Goal: Information Seeking & Learning: Learn about a topic

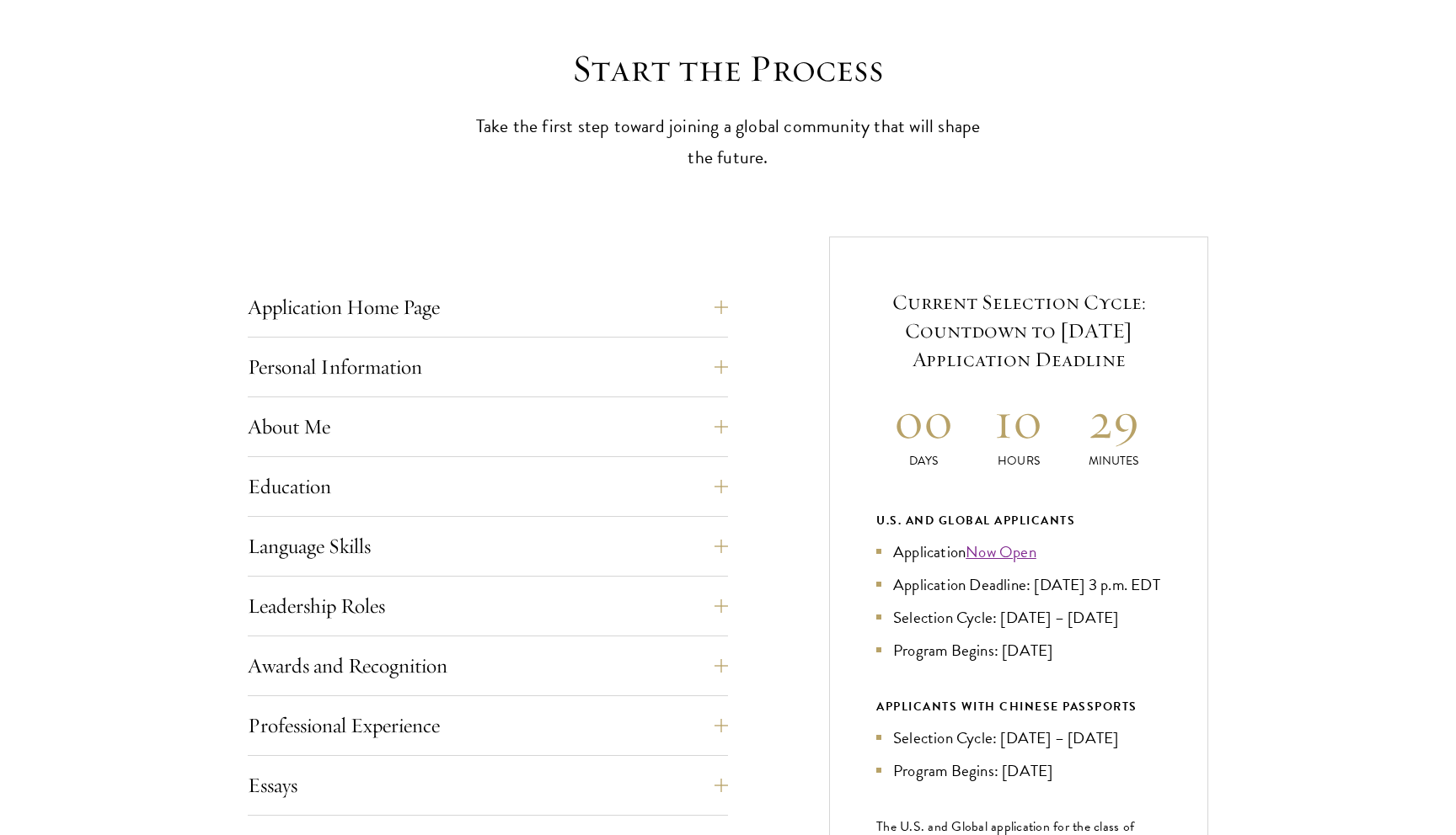
scroll to position [454, 0]
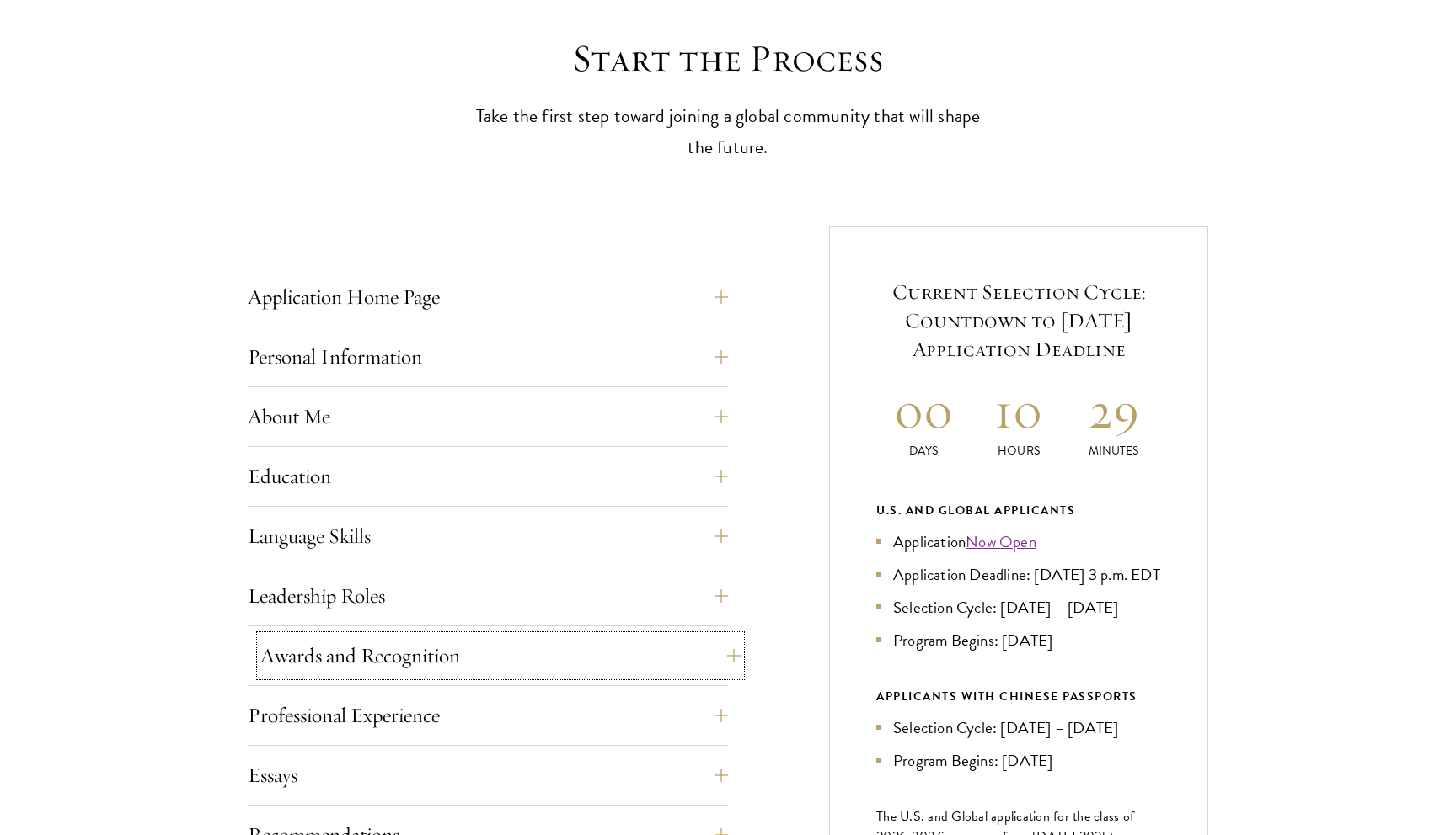
click at [574, 663] on button "Awards and Recognition" at bounding box center [500, 656] width 480 height 41
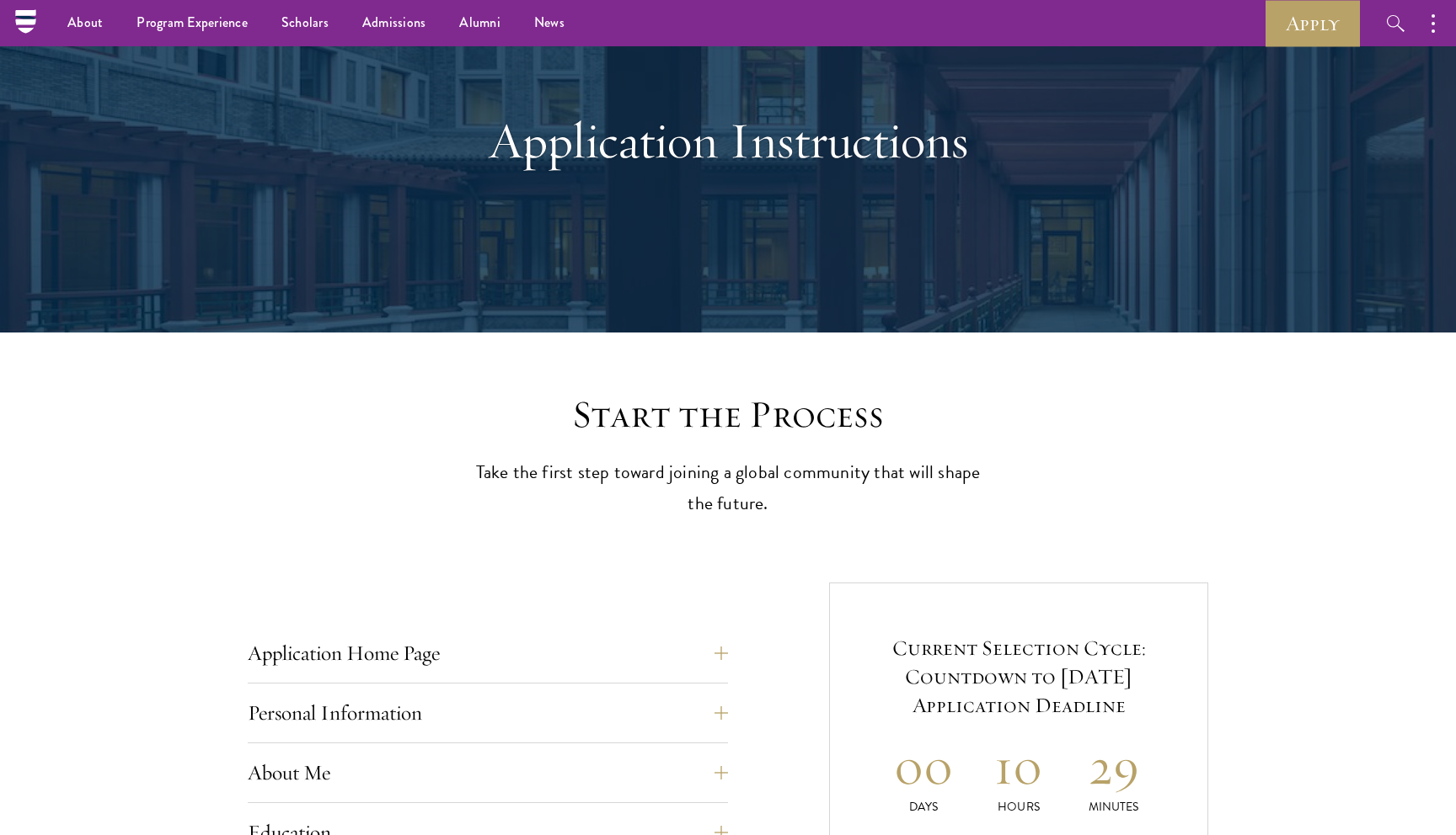
scroll to position [78, 0]
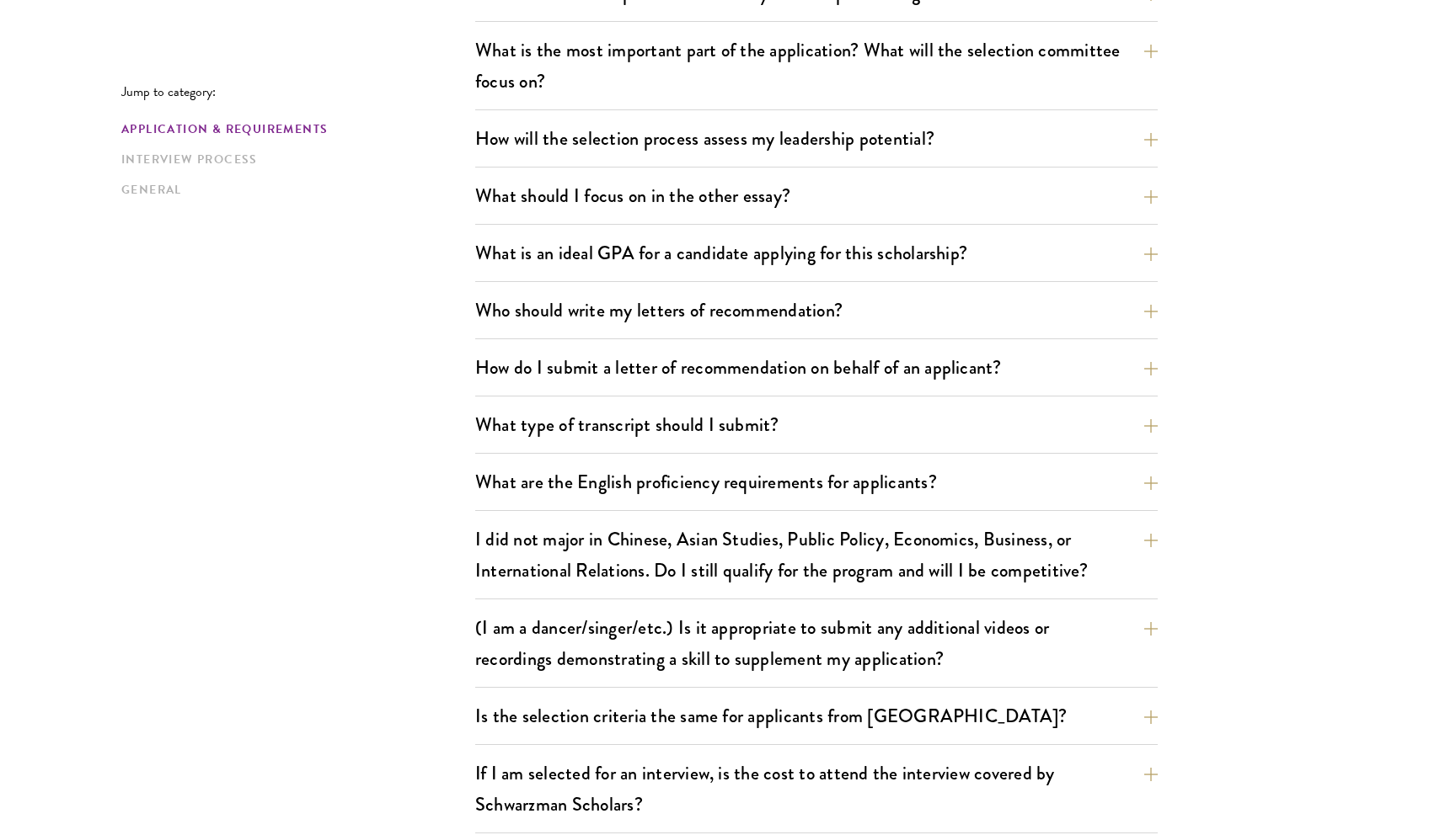
scroll to position [975, 0]
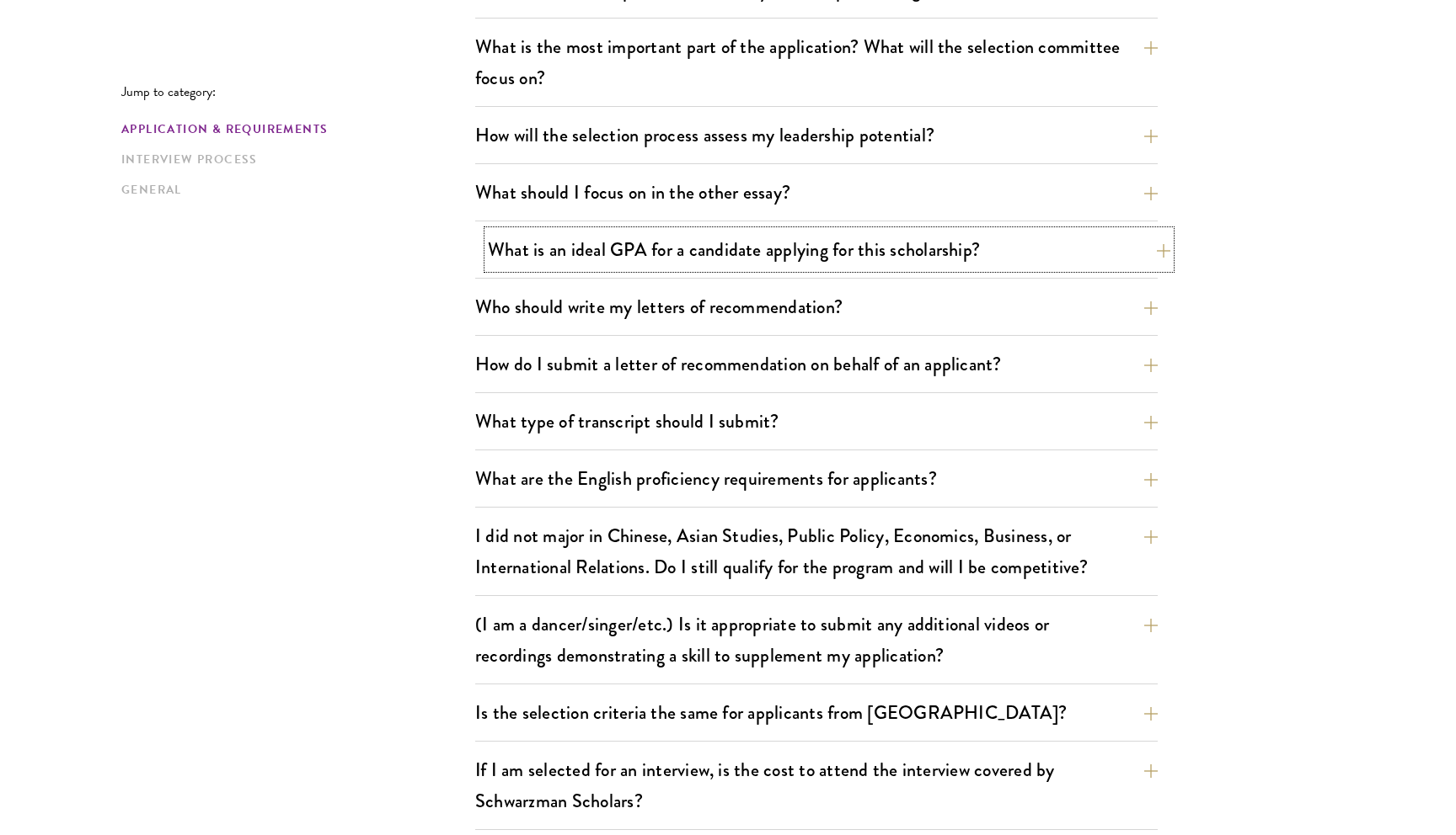
click at [1139, 242] on button "What is an ideal GPA for a candidate applying for this scholarship?" at bounding box center [829, 249] width 682 height 38
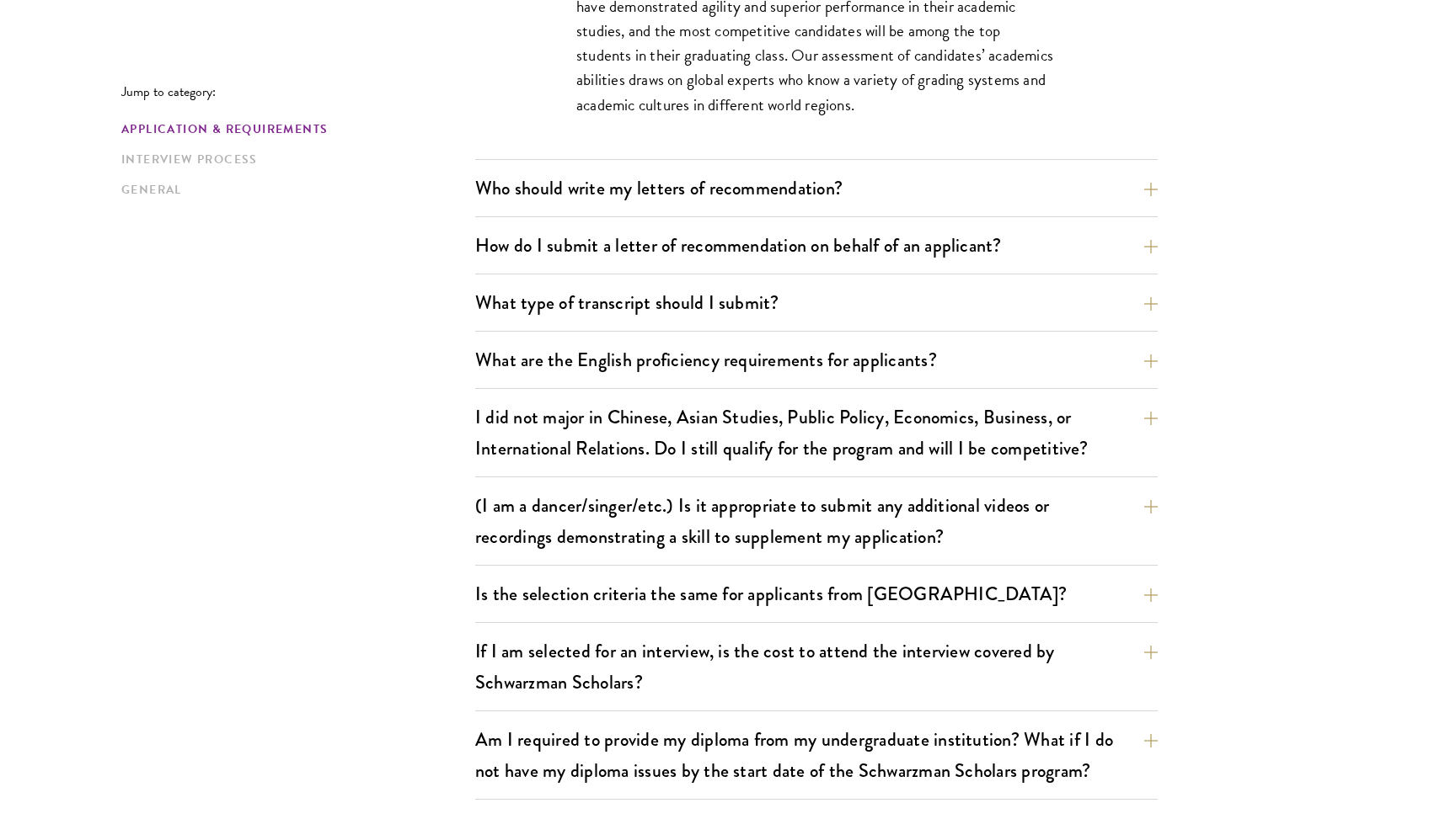
scroll to position [1402, 0]
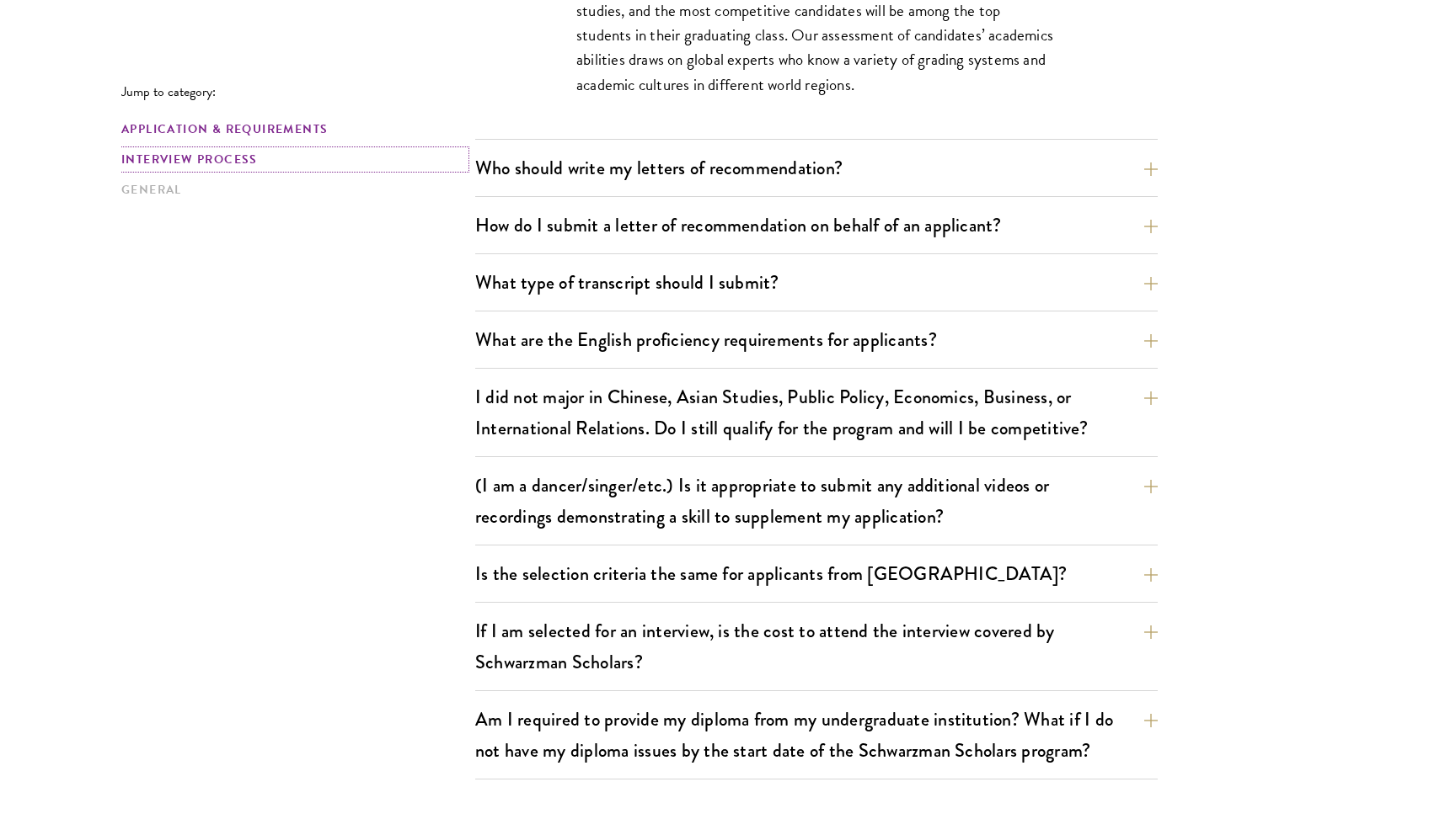
click at [211, 163] on link "Interview Process" at bounding box center [293, 159] width 344 height 18
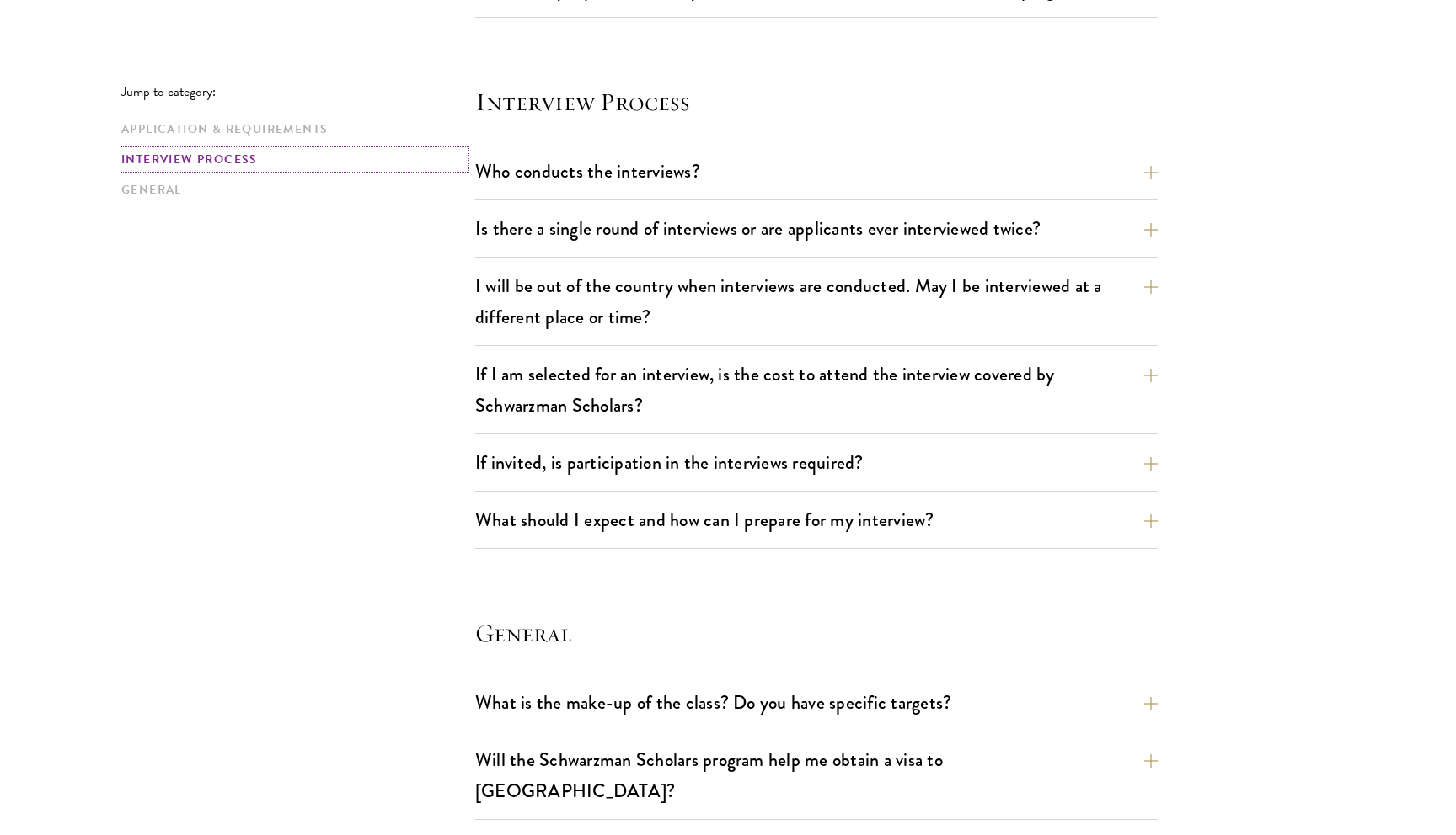
scroll to position [2165, 0]
click at [668, 230] on button "Is there a single round of interviews or are applicants ever interviewed twice?" at bounding box center [829, 228] width 682 height 38
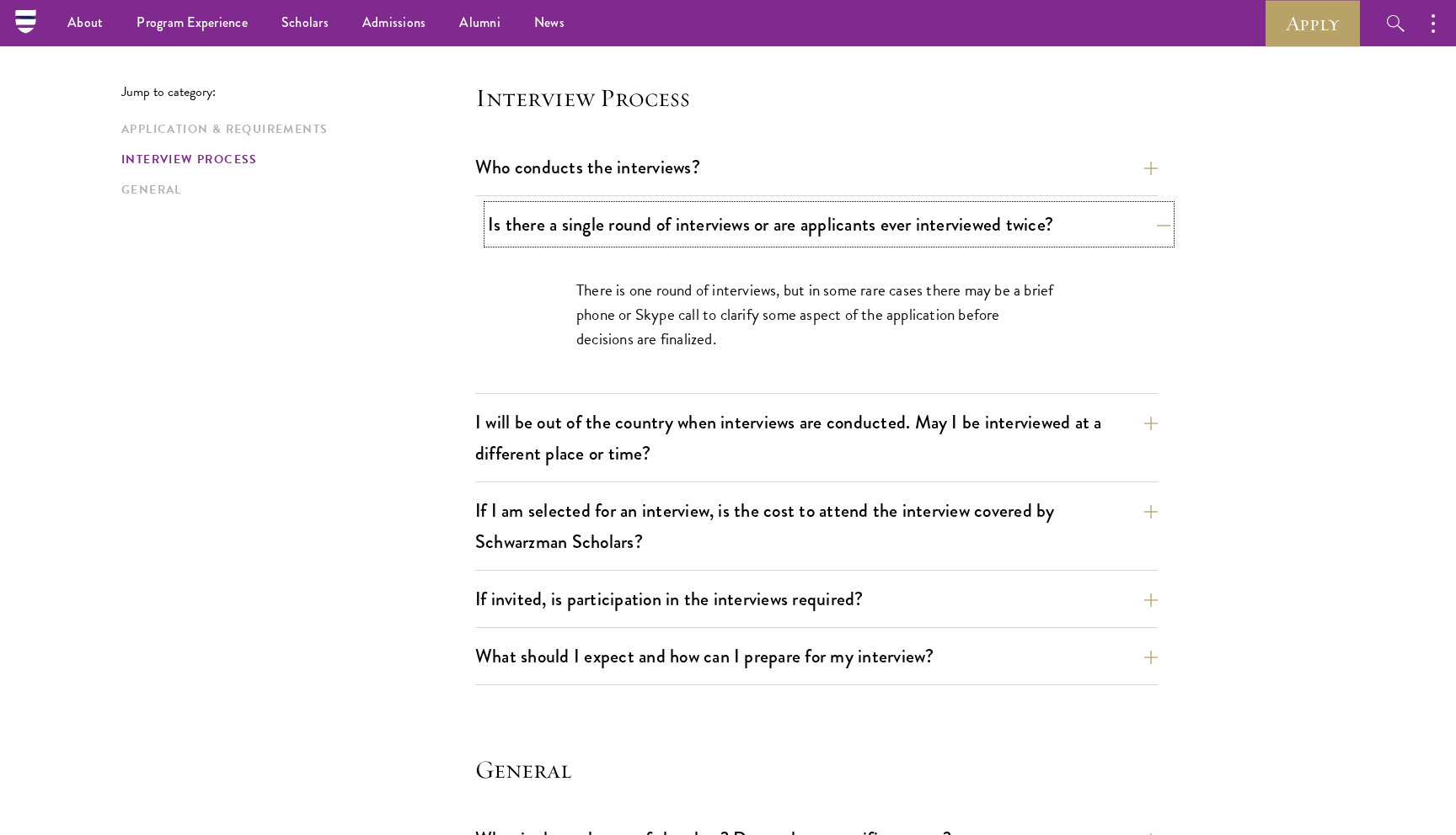
scroll to position [1877, 0]
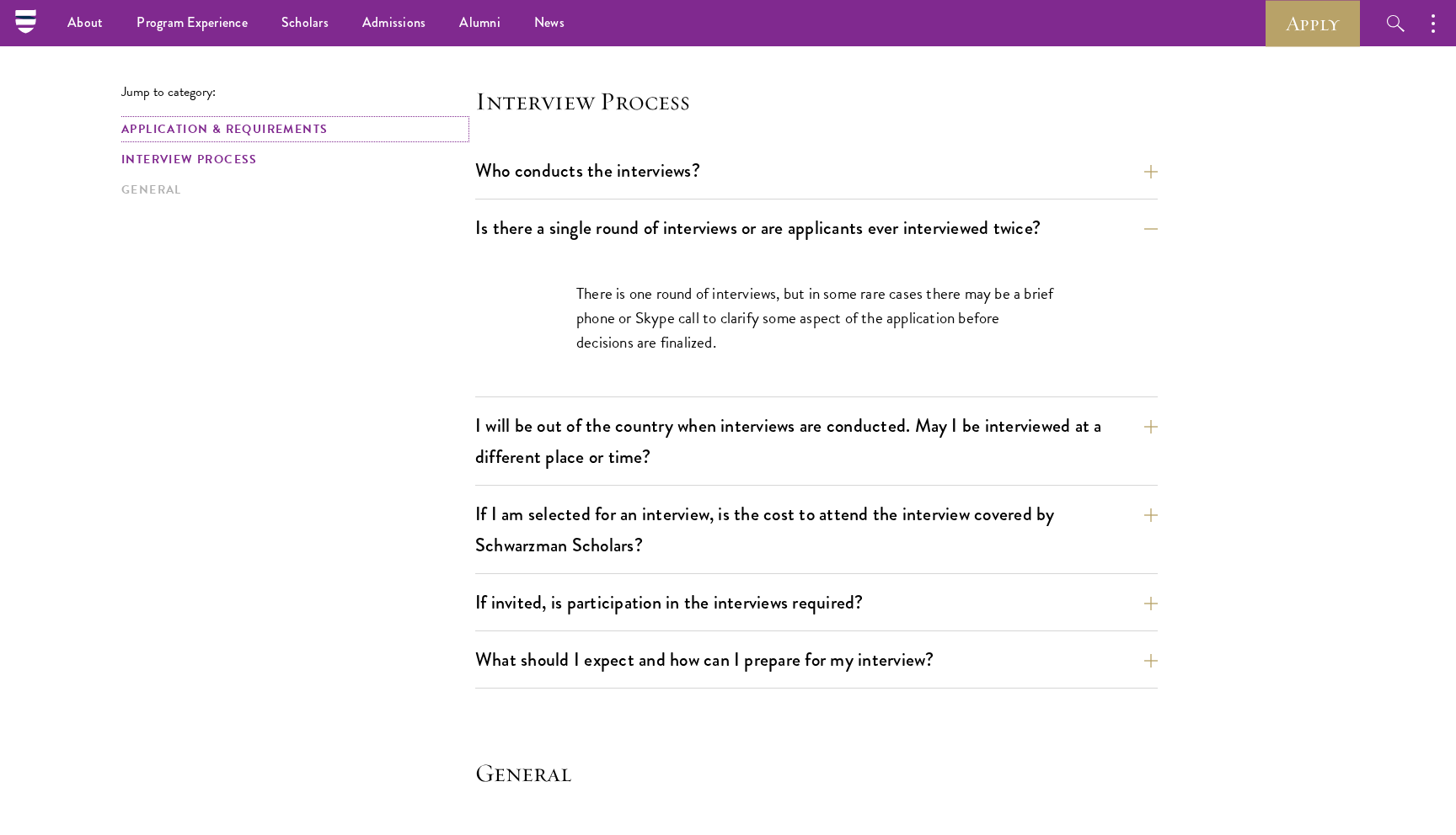
click at [296, 130] on link "Application & Requirements" at bounding box center [293, 129] width 344 height 18
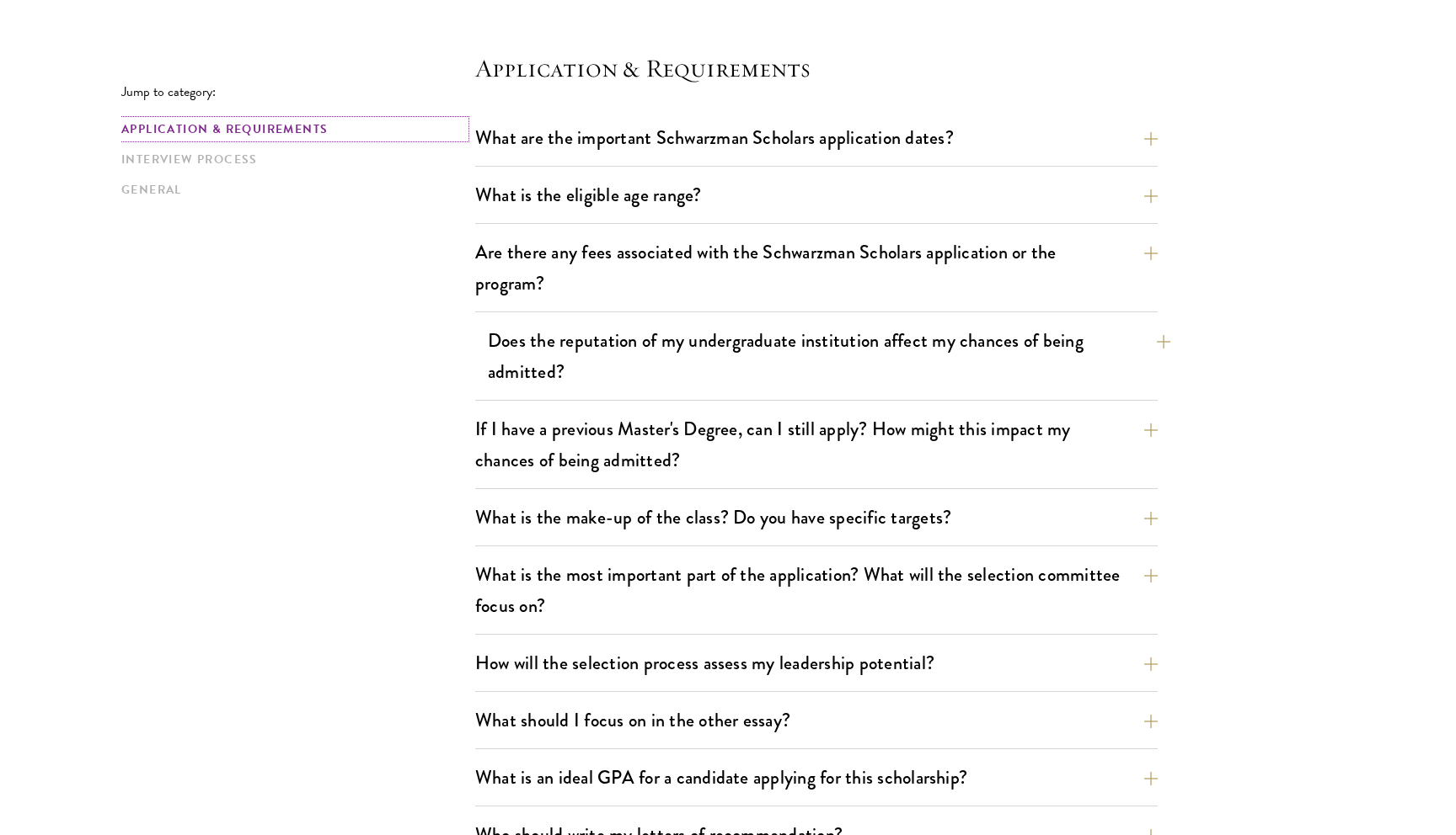
scroll to position [449, 0]
click at [728, 364] on button "Does the reputation of my undergraduate institution affect my chances of being …" at bounding box center [829, 354] width 682 height 69
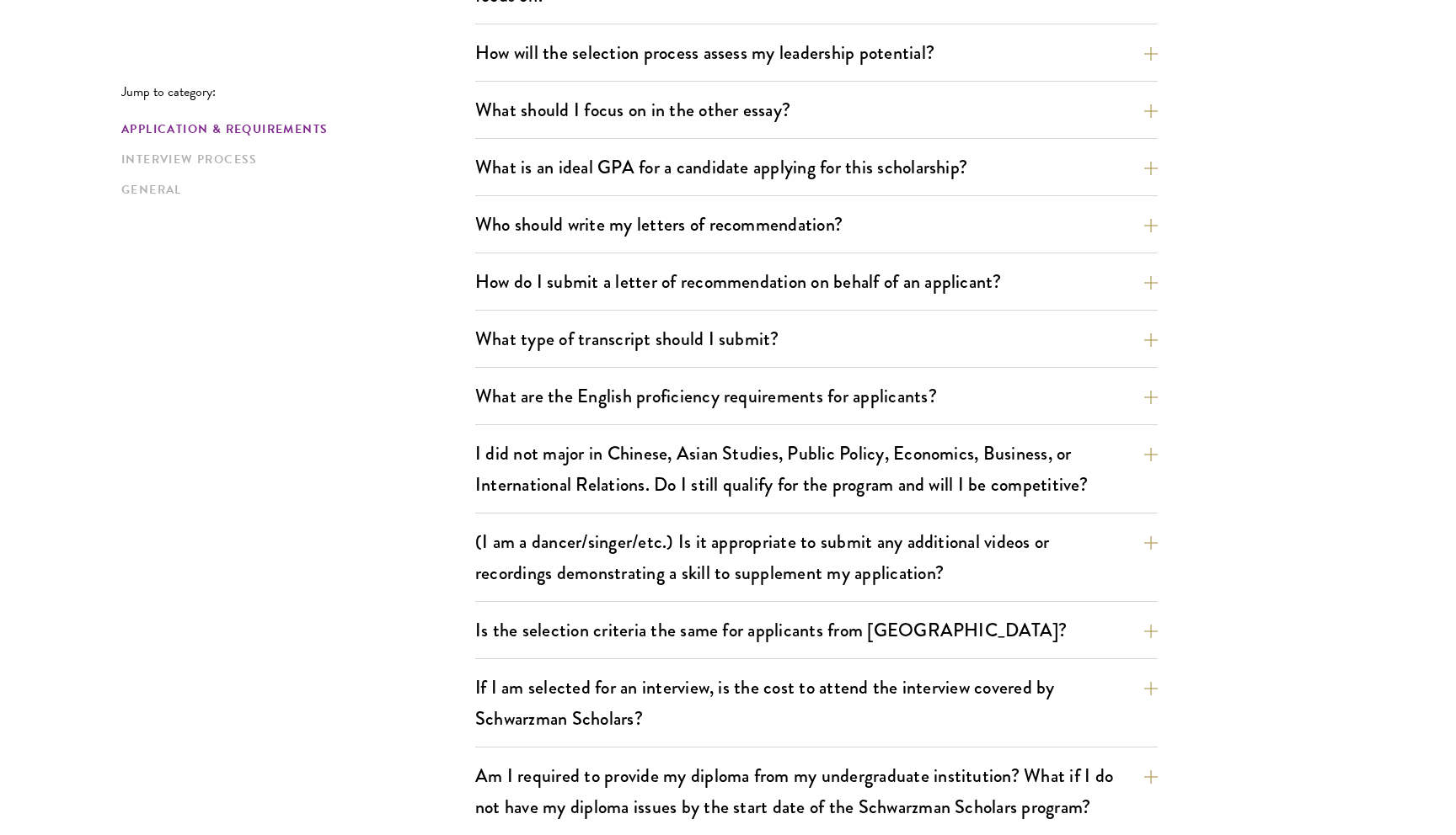
scroll to position [1233, 0]
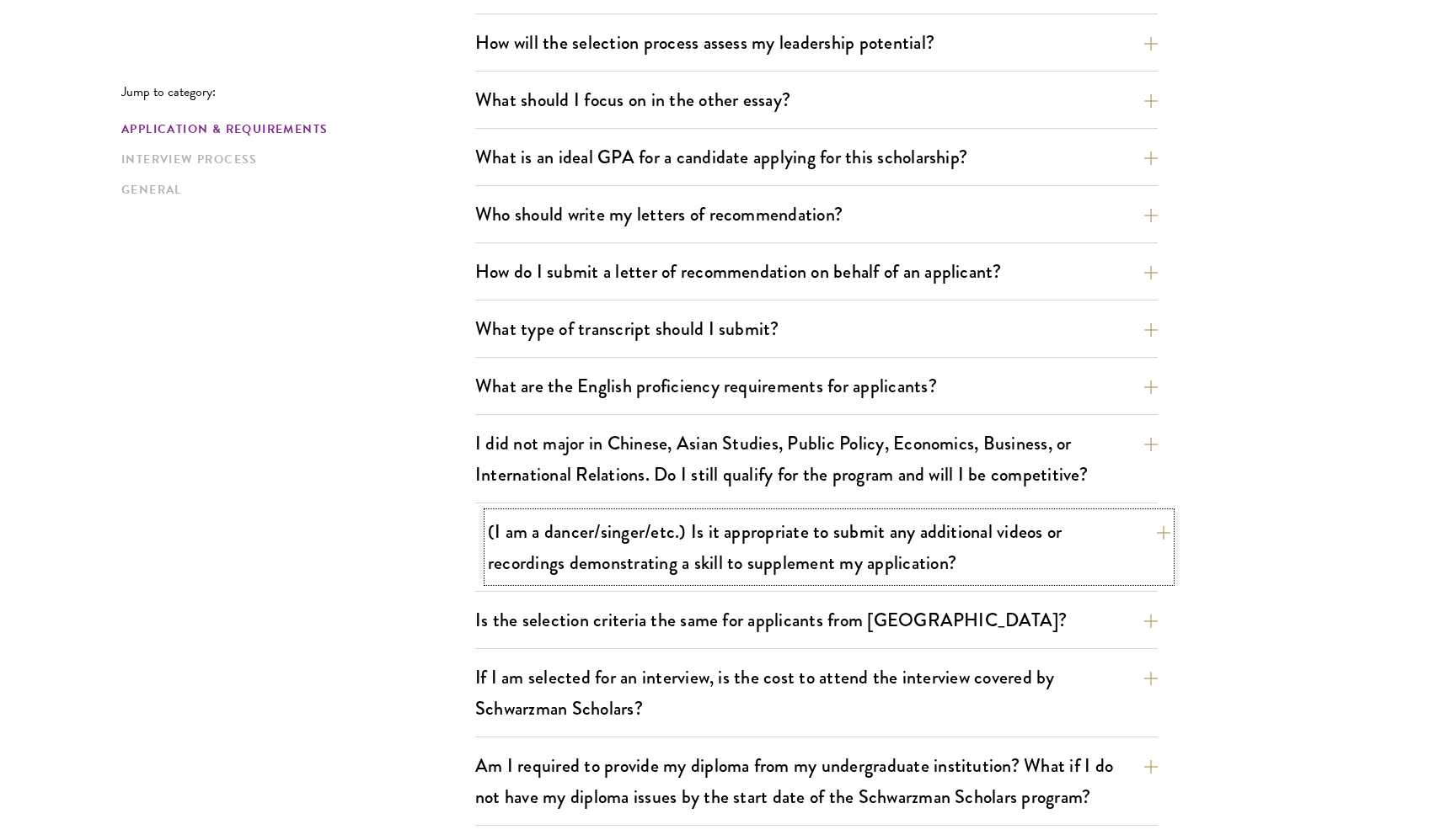
click at [951, 559] on button "(I am a dancer/singer/etc.) Is it appropriate to submit any additional videos o…" at bounding box center [829, 547] width 682 height 69
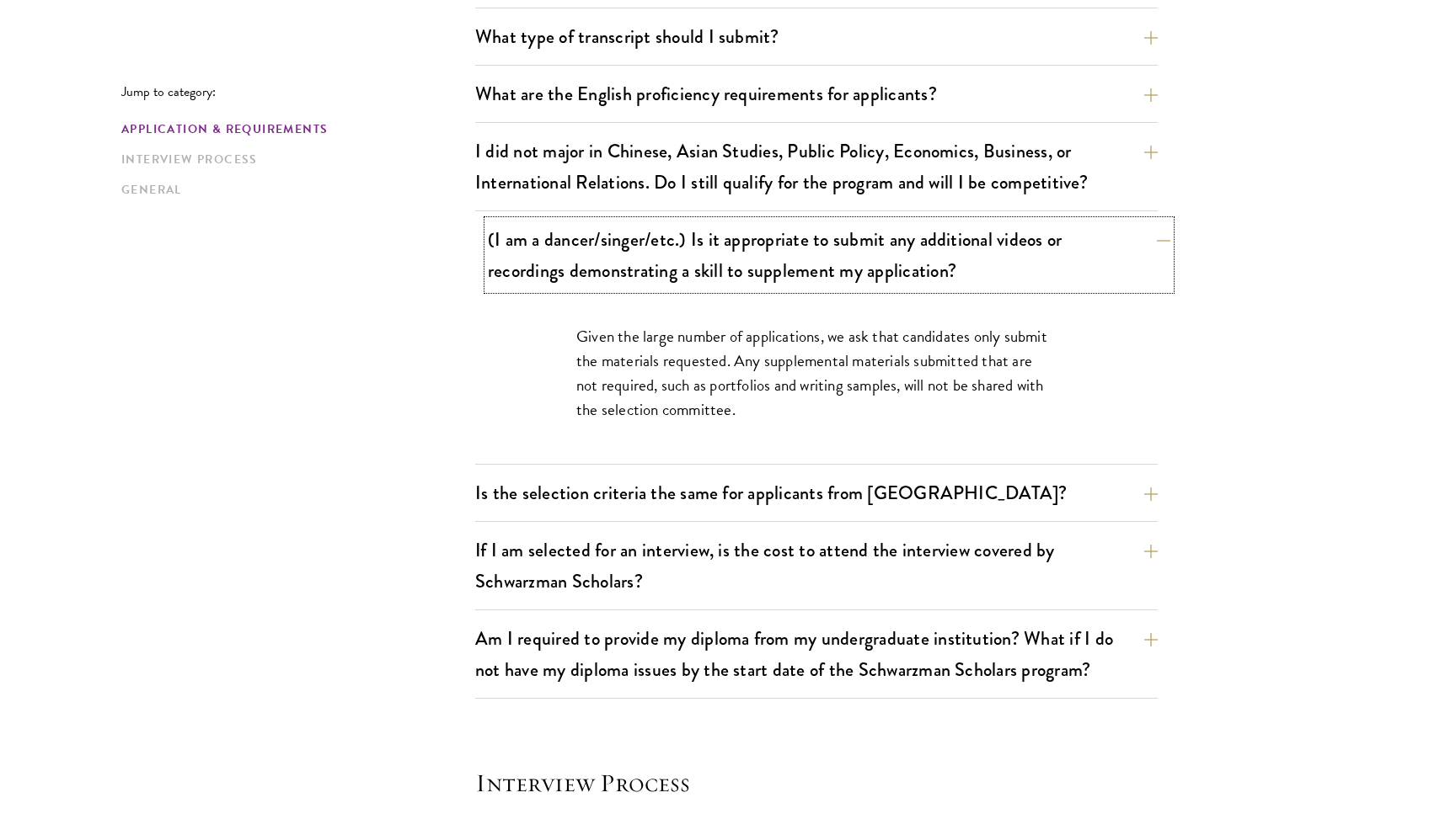
scroll to position [1370, 0]
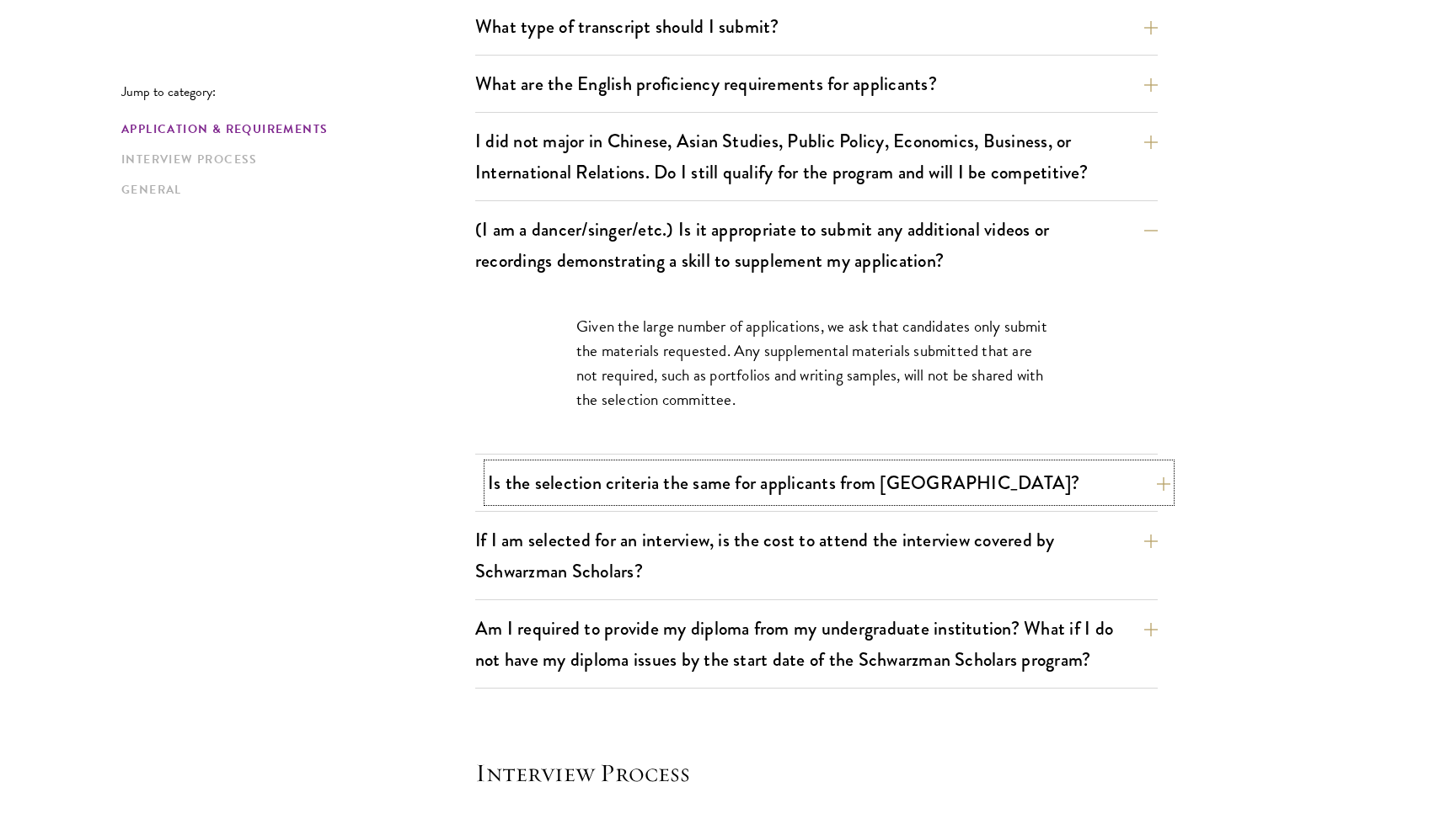
click at [941, 486] on button "Is the selection criteria the same for applicants from [GEOGRAPHIC_DATA]?" at bounding box center [829, 482] width 682 height 38
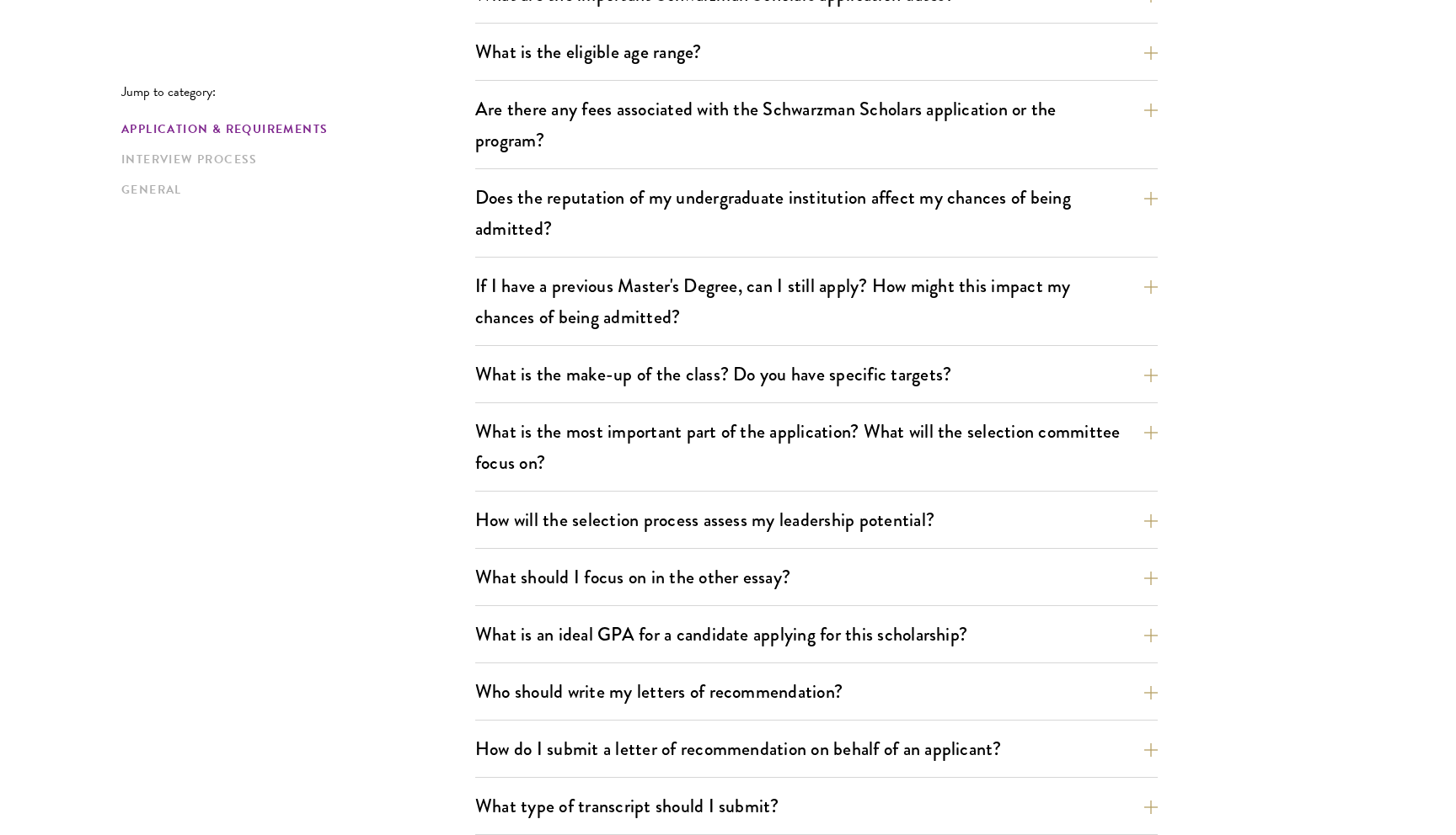
scroll to position [629, 0]
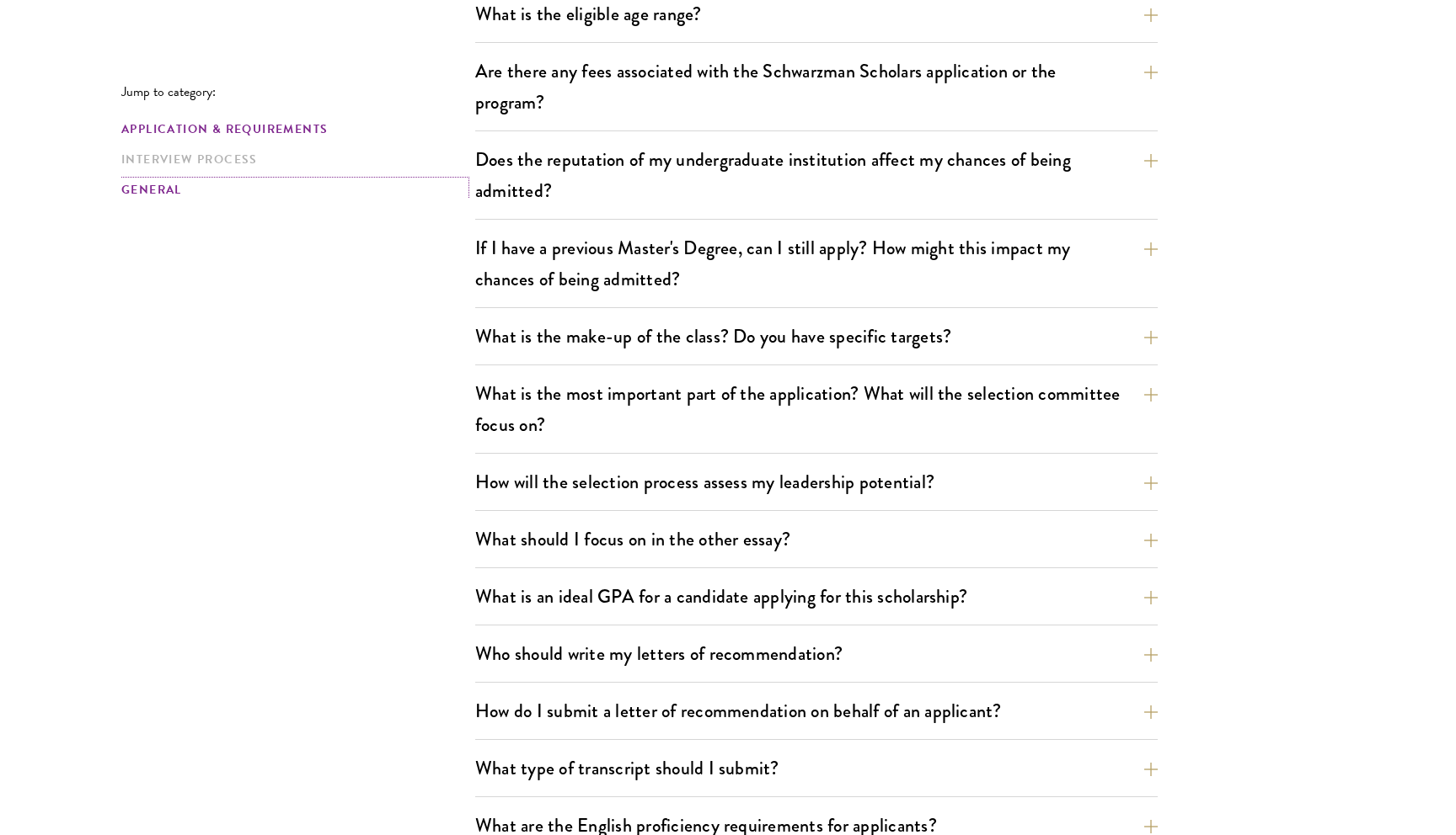
click at [163, 189] on link "General" at bounding box center [293, 189] width 344 height 18
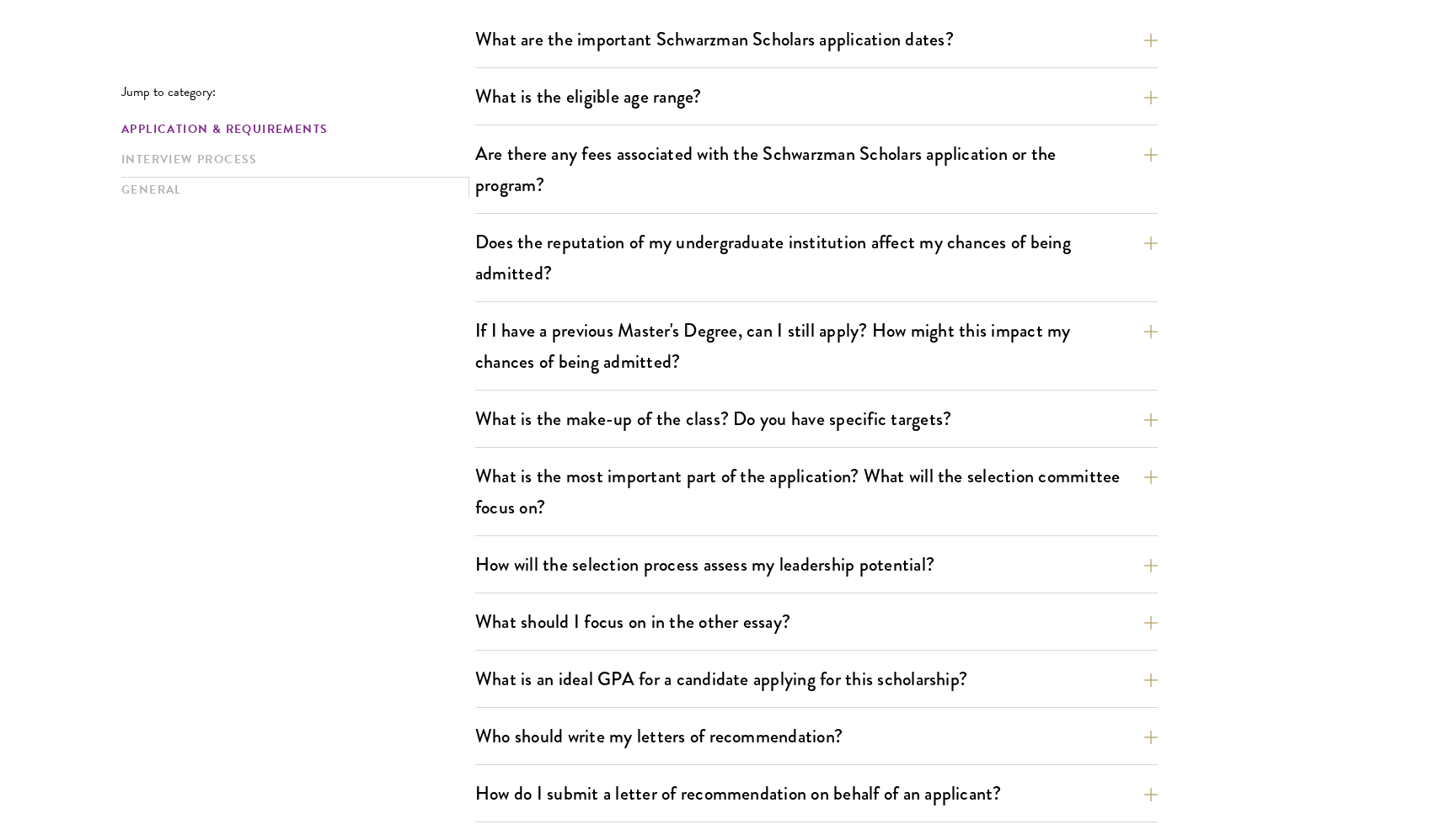
scroll to position [553, 0]
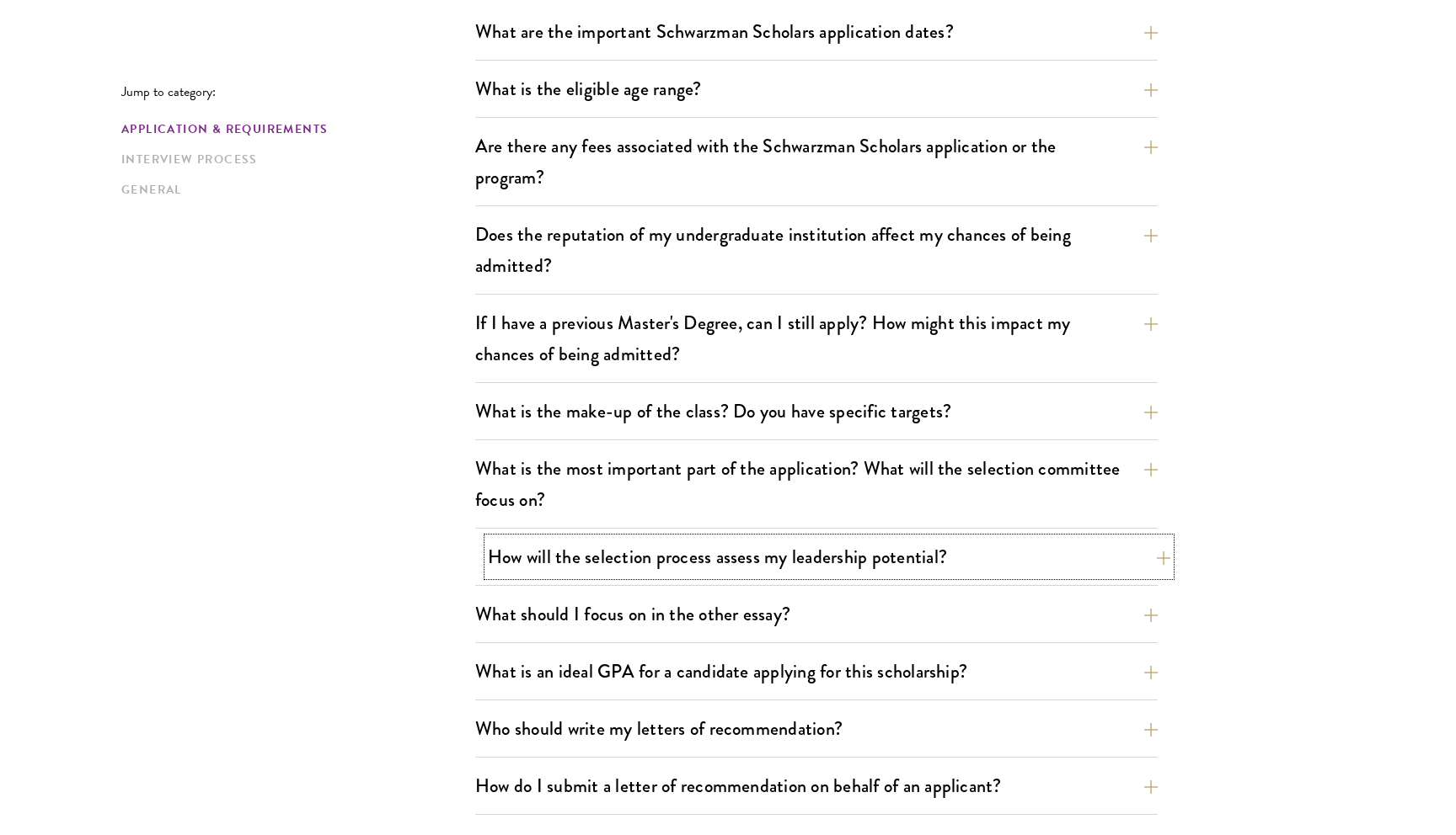
click at [635, 553] on button "How will the selection process assess my leadership potential?" at bounding box center [829, 557] width 682 height 38
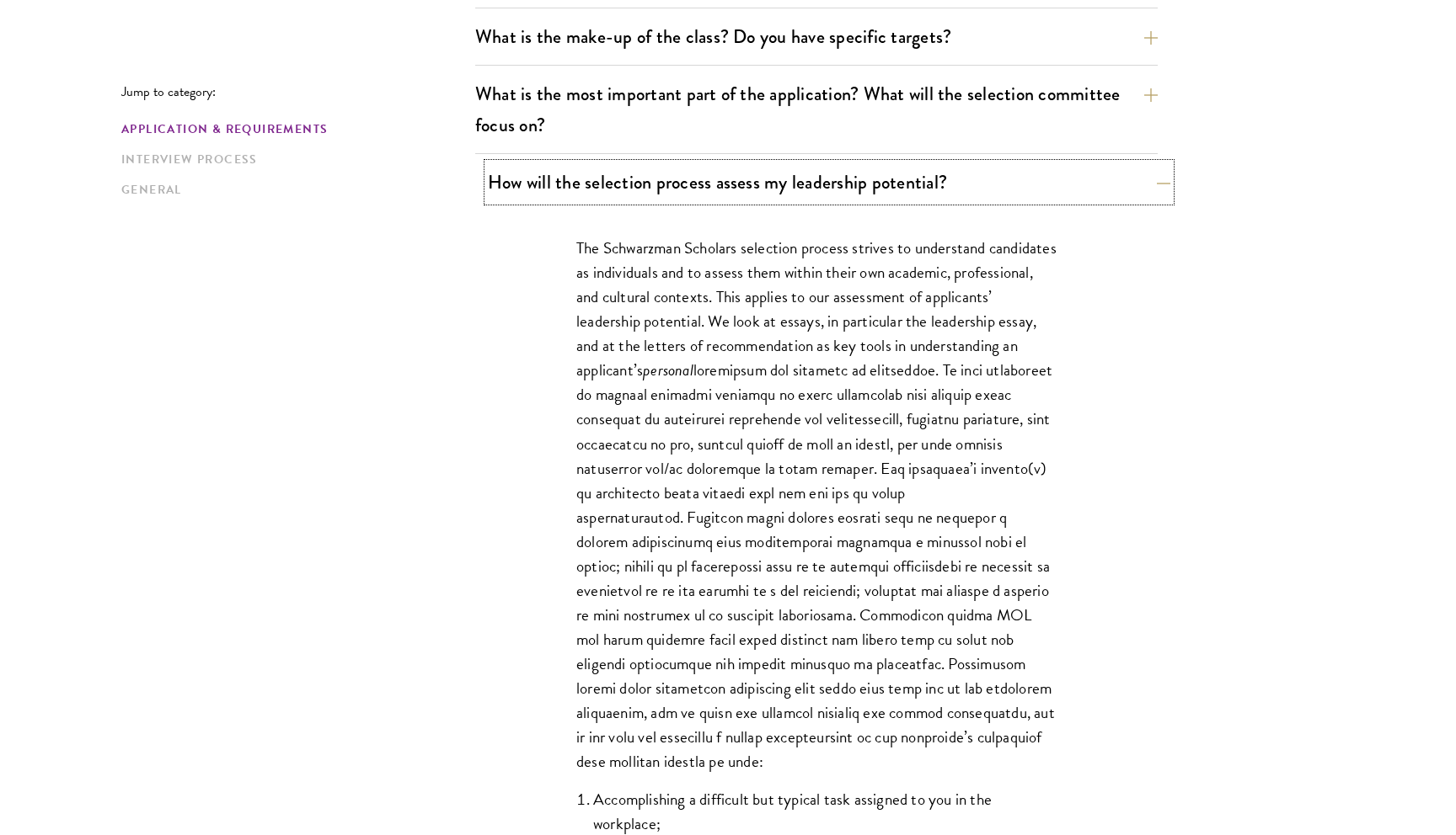
scroll to position [930, 0]
